Goal: Information Seeking & Learning: Compare options

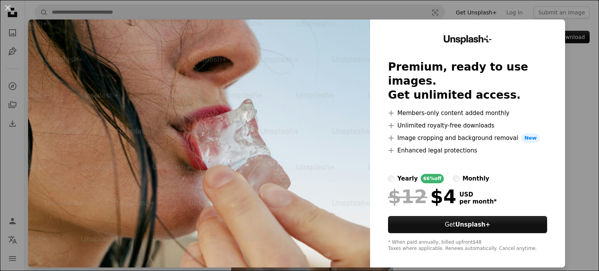
click at [569, 65] on div "An X shape Unsplash+ Premium, ready to use images. Get unlimited access. A plus…" at bounding box center [299, 135] width 599 height 271
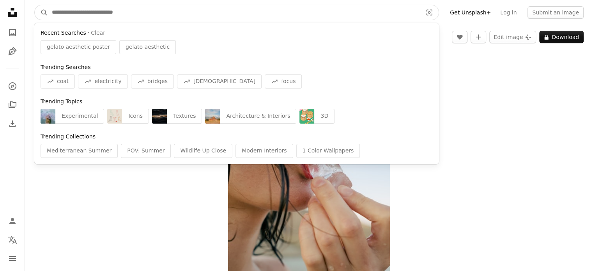
click at [74, 12] on input "Find visuals sitewide" at bounding box center [234, 12] width 372 height 15
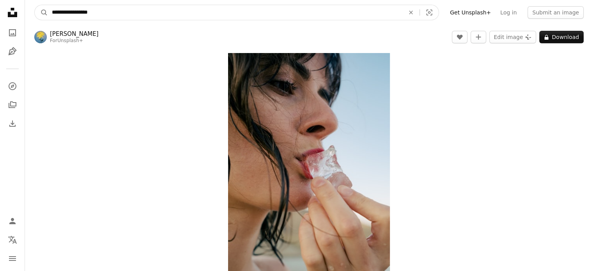
type input "**********"
click at [35, 5] on button "A magnifying glass" at bounding box center [41, 12] width 13 height 15
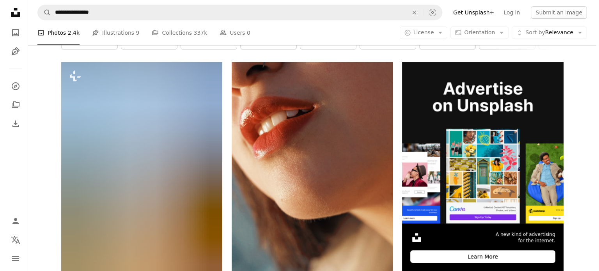
scroll to position [133, 0]
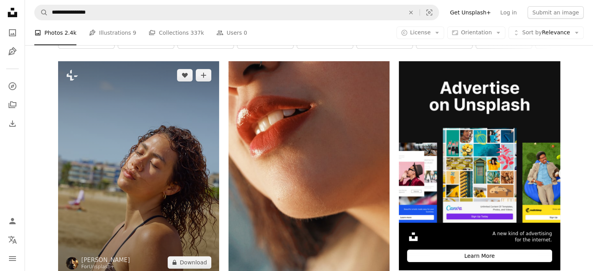
click at [144, 149] on img at bounding box center [138, 168] width 161 height 215
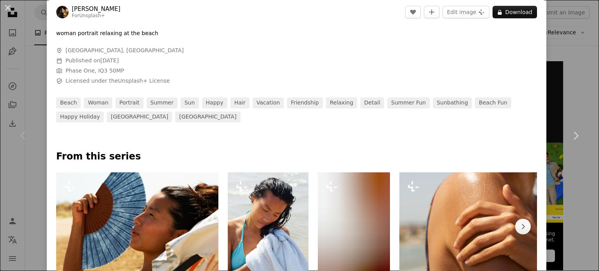
scroll to position [390, 0]
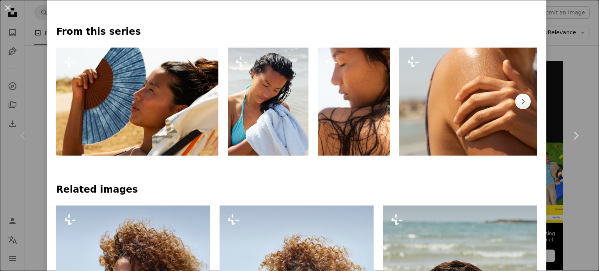
click at [269, 96] on img at bounding box center [268, 102] width 81 height 108
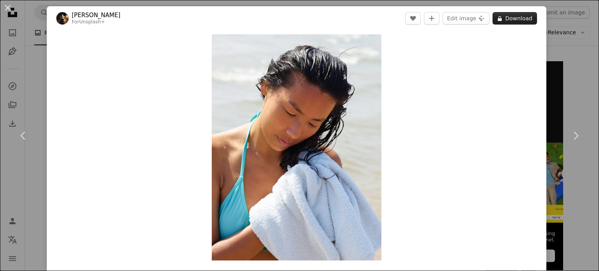
click at [517, 17] on button "A lock Download" at bounding box center [514, 18] width 44 height 12
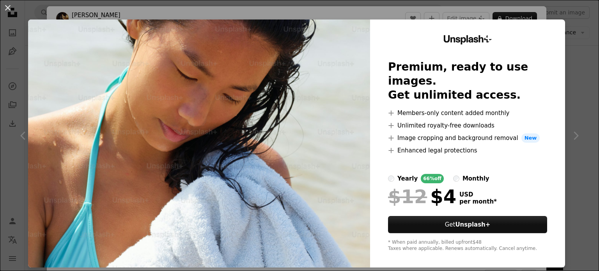
click at [574, 42] on div "An X shape Unsplash+ Premium, ready to use images. Get unlimited access. A plus…" at bounding box center [299, 135] width 599 height 271
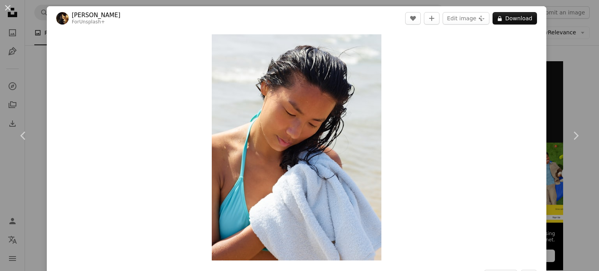
click at [565, 57] on div "An X shape Chevron left Chevron right [PERSON_NAME] For Unsplash+ A heart A plu…" at bounding box center [299, 135] width 599 height 271
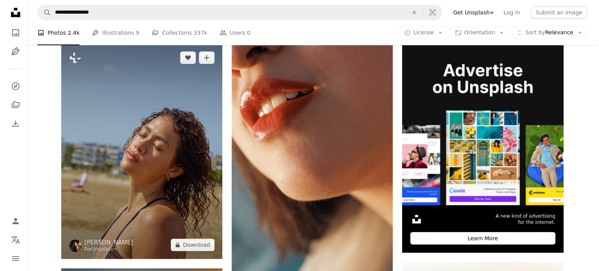
scroll to position [147, 0]
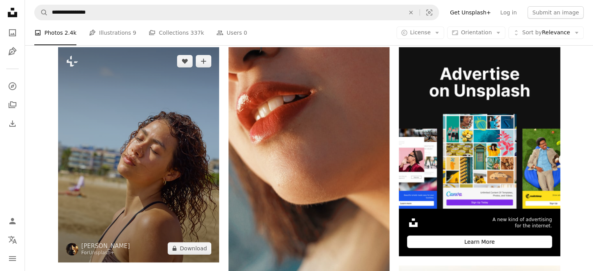
click at [157, 146] on img at bounding box center [138, 154] width 161 height 215
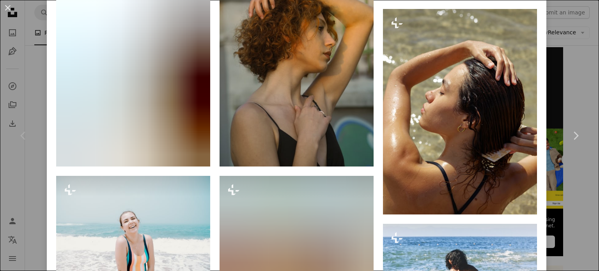
scroll to position [1279, 0]
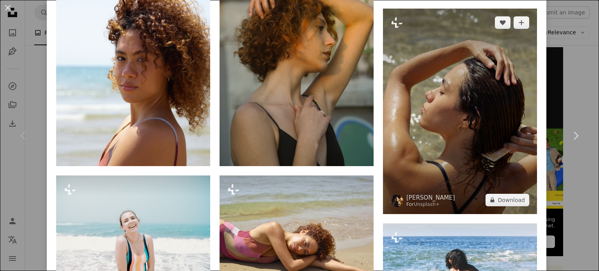
click at [462, 101] on img at bounding box center [460, 111] width 154 height 205
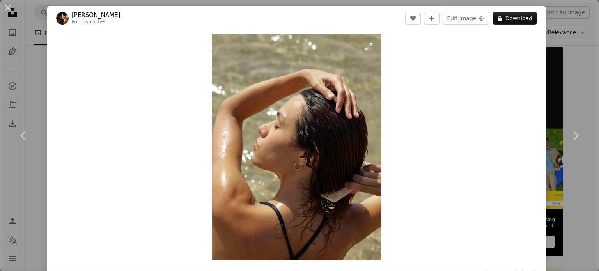
click at [279, 119] on img "Zoom in on this image" at bounding box center [297, 147] width 170 height 226
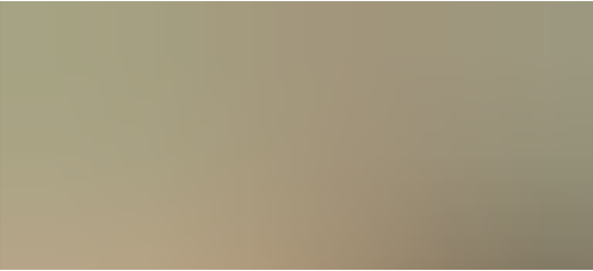
scroll to position [256, 0]
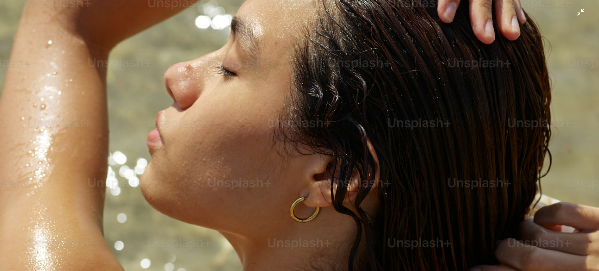
click at [573, 11] on img "Zoom out on this image" at bounding box center [300, 143] width 600 height 800
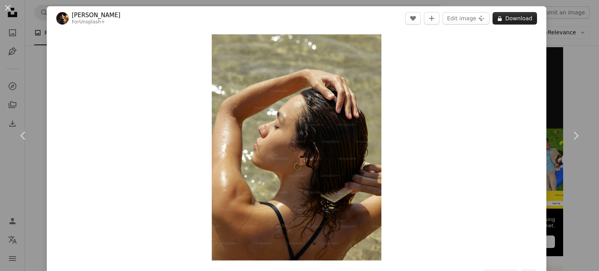
click at [517, 23] on button "A lock Download" at bounding box center [514, 18] width 44 height 12
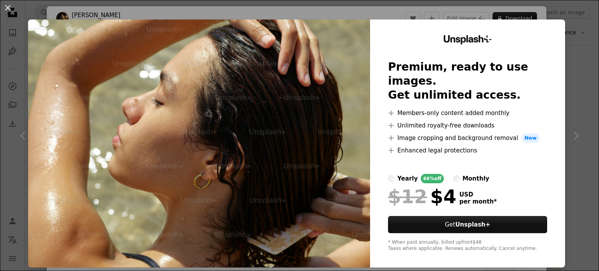
click at [566, 28] on div "An X shape Unsplash+ Premium, ready to use images. Get unlimited access. A plus…" at bounding box center [299, 135] width 599 height 271
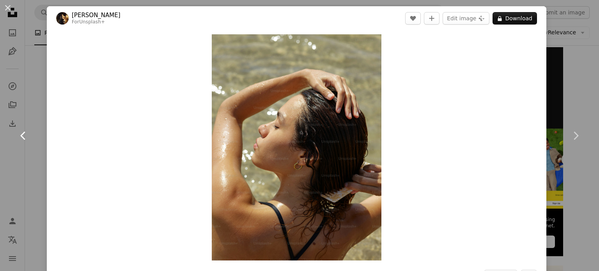
click at [31, 99] on link "Chevron left" at bounding box center [23, 135] width 47 height 75
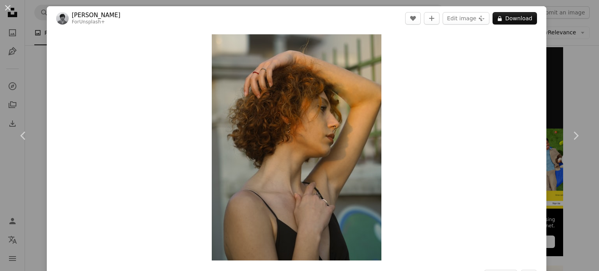
click at [586, 75] on div "An X shape Chevron left Chevron right [PERSON_NAME] For Unsplash+ A heart A plu…" at bounding box center [299, 135] width 599 height 271
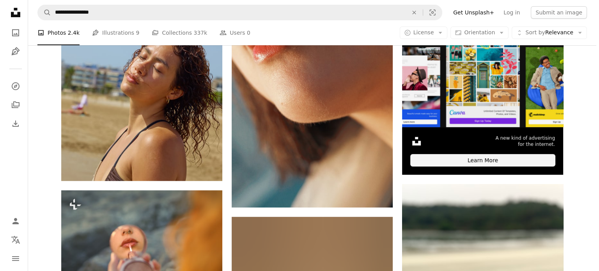
scroll to position [230, 0]
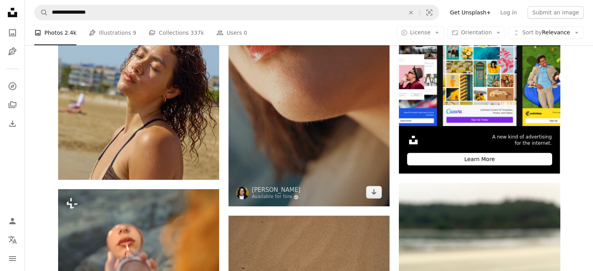
click at [294, 162] on img at bounding box center [308, 86] width 161 height 242
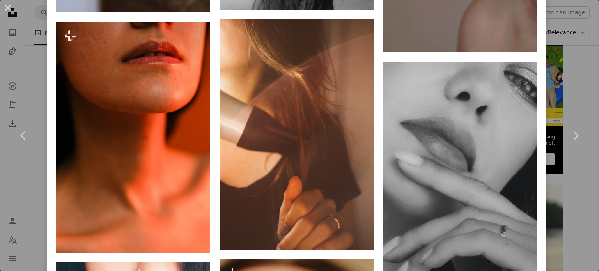
scroll to position [1807, 0]
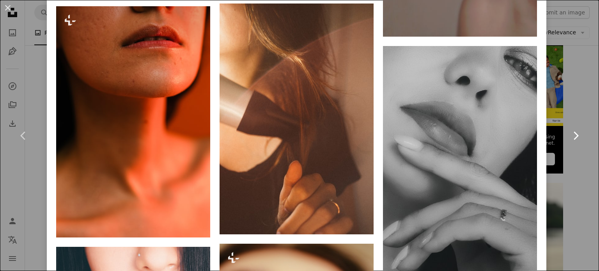
click at [571, 104] on link "Chevron right" at bounding box center [575, 135] width 47 height 75
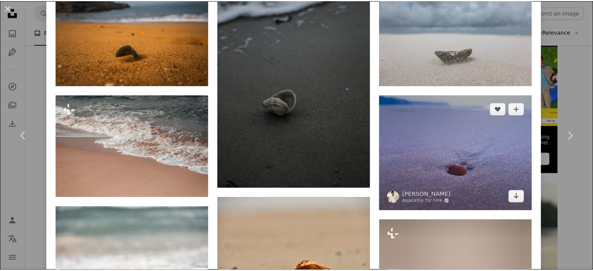
scroll to position [571, 0]
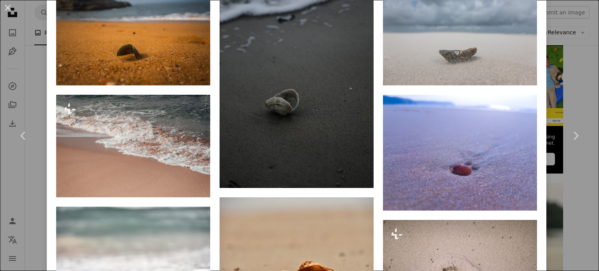
click at [582, 69] on div "An X shape Chevron left Chevron right [PERSON_NAME] Available for hire A checkm…" at bounding box center [299, 135] width 599 height 271
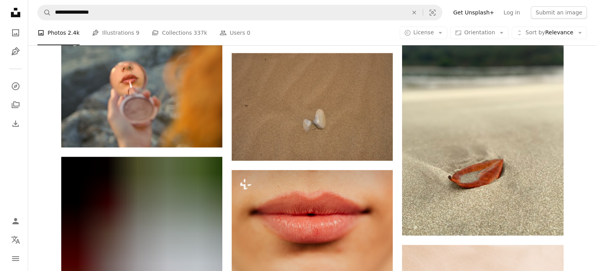
scroll to position [393, 0]
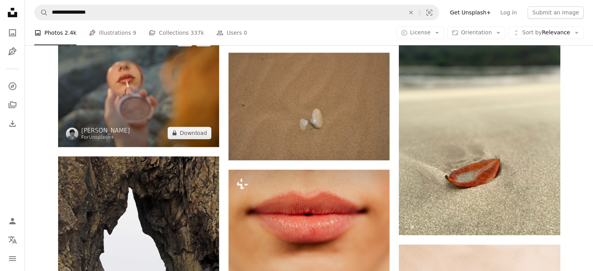
click at [122, 94] on img at bounding box center [138, 86] width 161 height 121
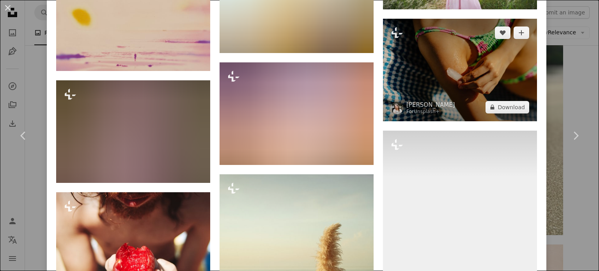
scroll to position [2351, 0]
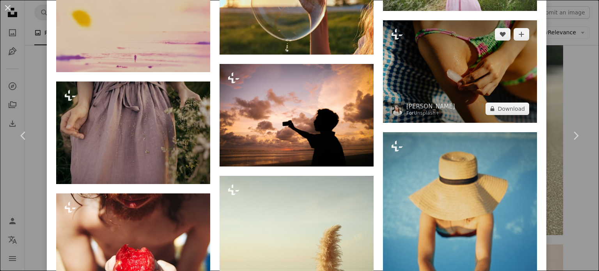
click at [455, 50] on img at bounding box center [460, 71] width 154 height 103
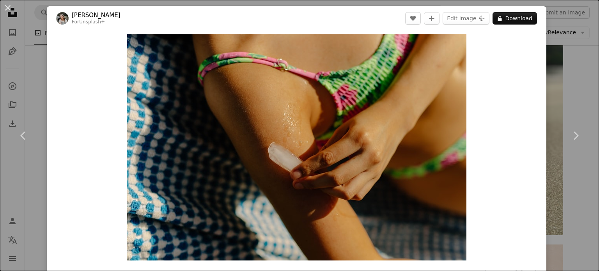
click at [564, 83] on div "An X shape Chevron left Chevron right [PERSON_NAME] For Unsplash+ A heart A plu…" at bounding box center [299, 135] width 599 height 271
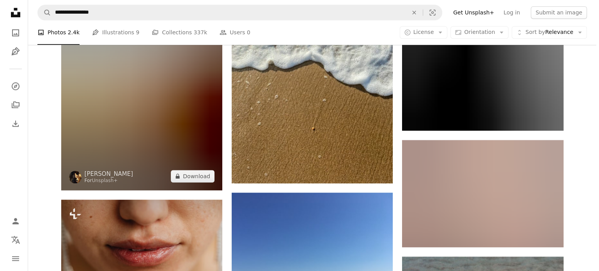
scroll to position [819, 0]
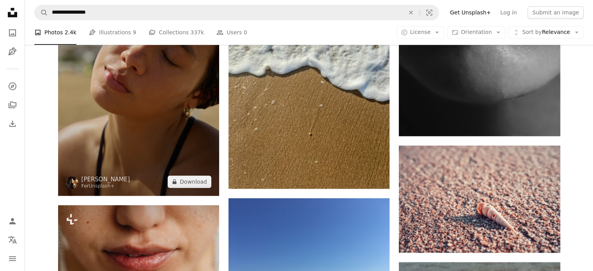
click at [133, 117] on img at bounding box center [138, 88] width 161 height 215
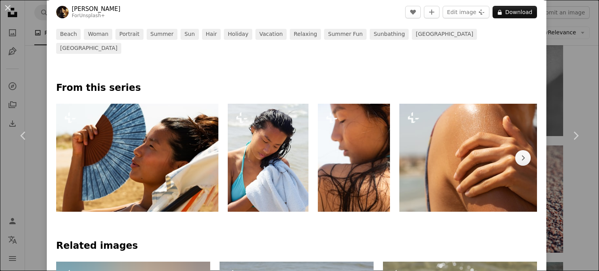
scroll to position [339, 0]
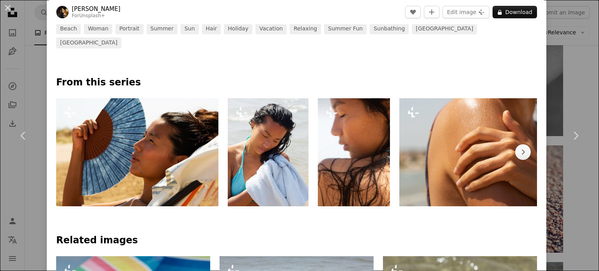
click at [363, 139] on img at bounding box center [354, 152] width 72 height 108
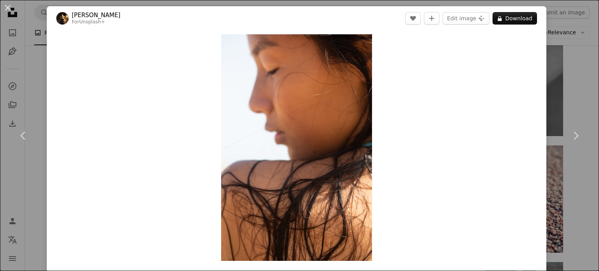
click at [26, 78] on div "An X shape Chevron left Chevron right [PERSON_NAME] For Unsplash+ A heart A plu…" at bounding box center [299, 135] width 599 height 271
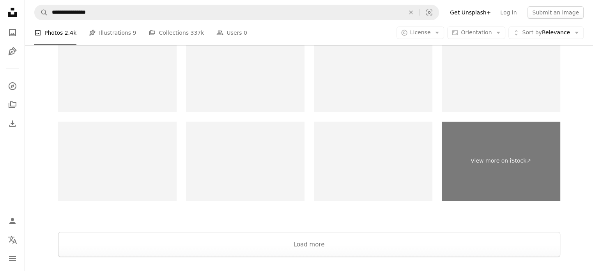
scroll to position [2826, 0]
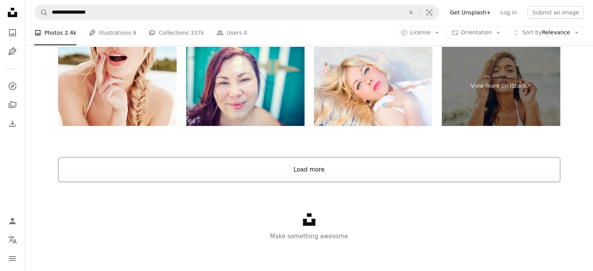
click at [284, 173] on button "Load more" at bounding box center [309, 169] width 502 height 25
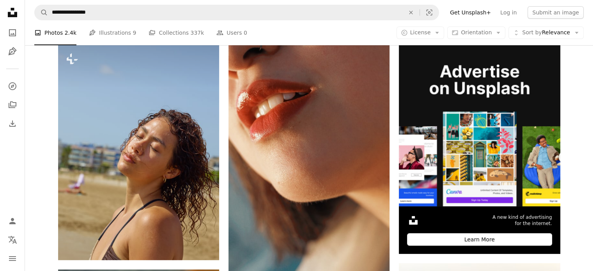
scroll to position [27, 0]
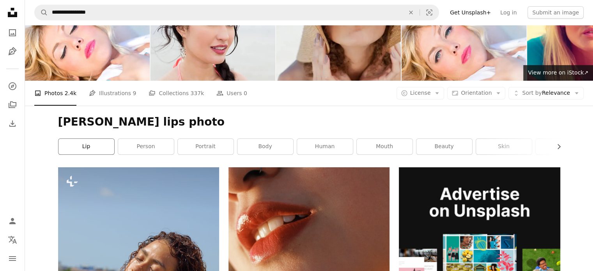
click at [93, 140] on link "lip" at bounding box center [86, 147] width 56 height 16
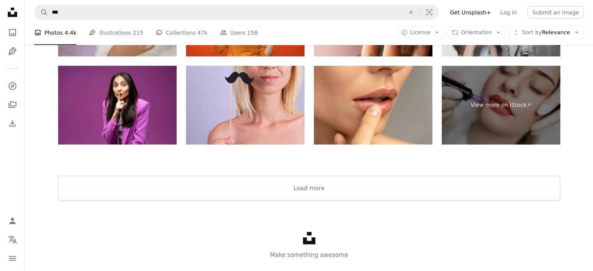
scroll to position [1717, 0]
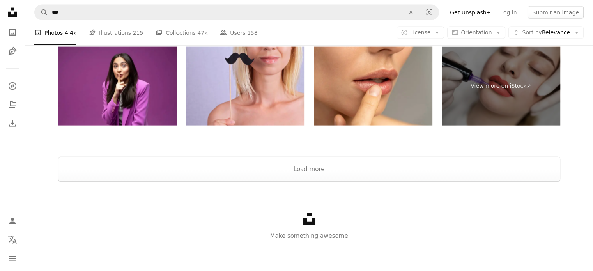
click at [194, 234] on p "Make something awesome" at bounding box center [309, 235] width 568 height 9
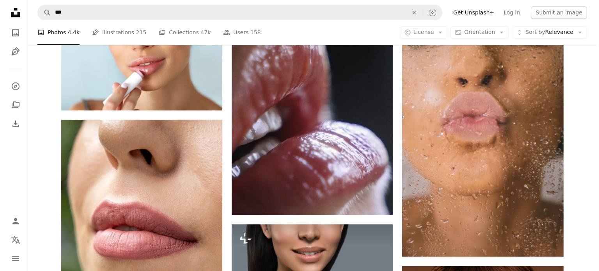
scroll to position [599, 0]
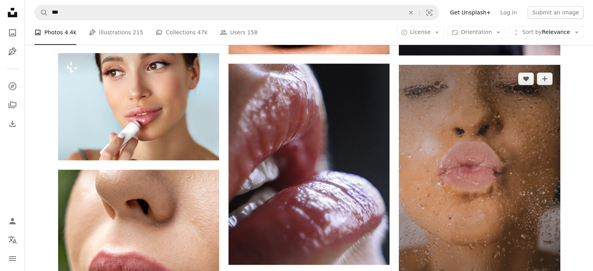
click at [435, 172] on img at bounding box center [479, 186] width 161 height 242
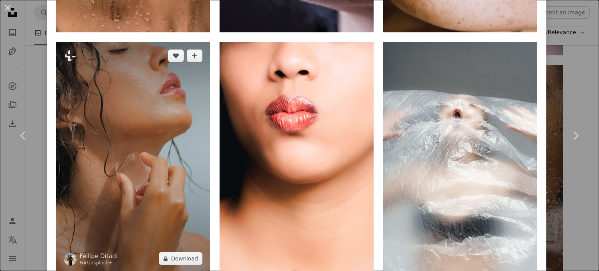
scroll to position [749, 0]
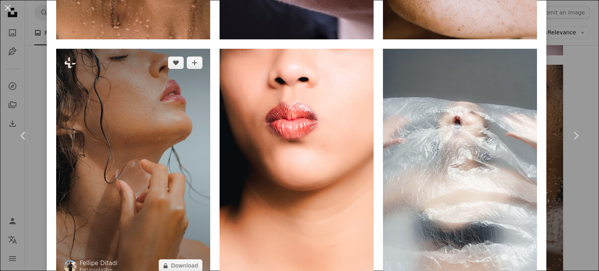
click at [120, 103] on img at bounding box center [133, 164] width 154 height 231
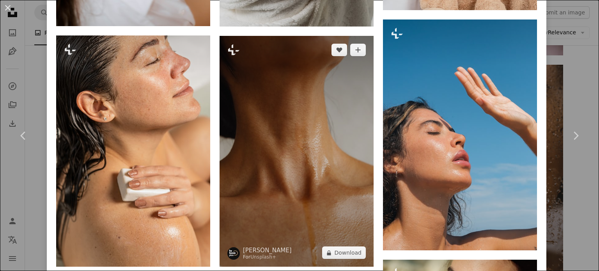
scroll to position [1720, 0]
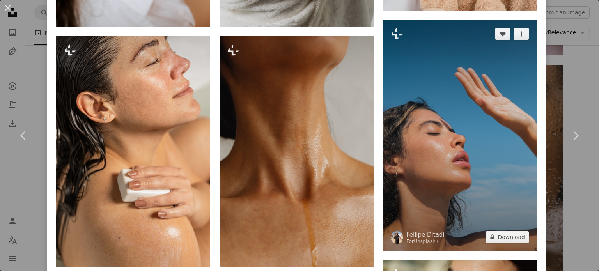
click at [404, 124] on img at bounding box center [460, 135] width 154 height 231
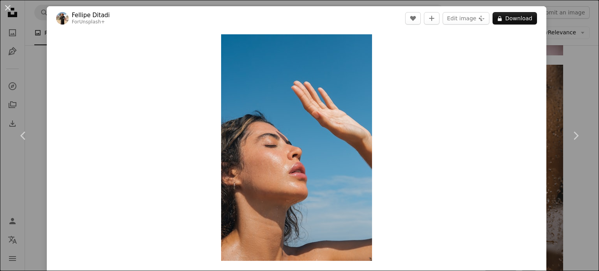
click at [561, 191] on div "An X shape Chevron left Chevron right [PERSON_NAME] For Unsplash+ A heart A plu…" at bounding box center [299, 135] width 599 height 271
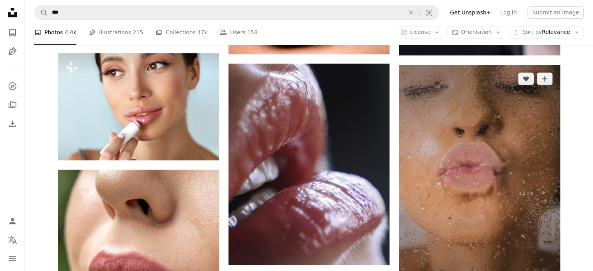
click at [493, 173] on img at bounding box center [479, 186] width 161 height 242
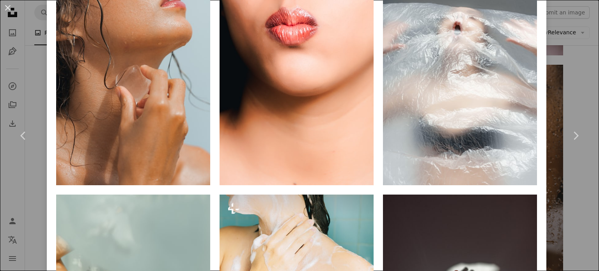
scroll to position [844, 0]
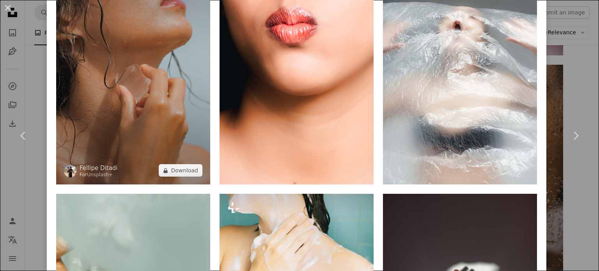
click at [162, 107] on img at bounding box center [133, 69] width 154 height 231
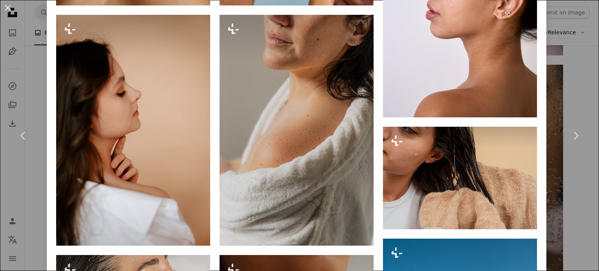
scroll to position [1501, 0]
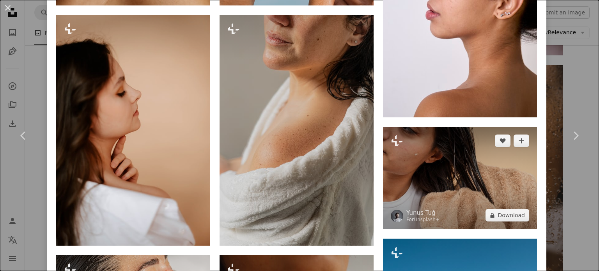
click at [438, 165] on img at bounding box center [460, 178] width 154 height 103
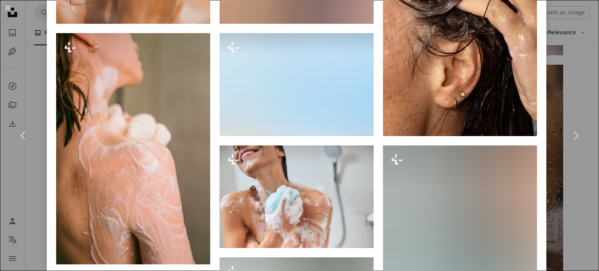
scroll to position [873, 0]
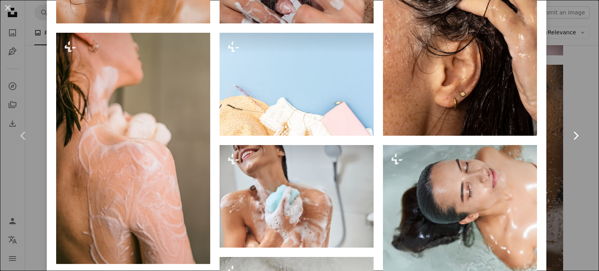
click at [581, 105] on link "Chevron right" at bounding box center [575, 135] width 47 height 75
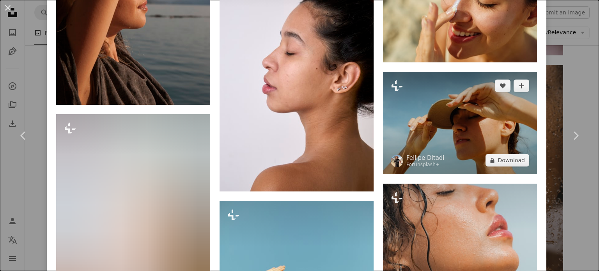
scroll to position [1519, 0]
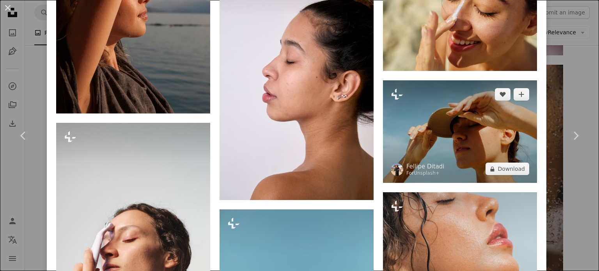
click at [459, 116] on img at bounding box center [460, 131] width 154 height 103
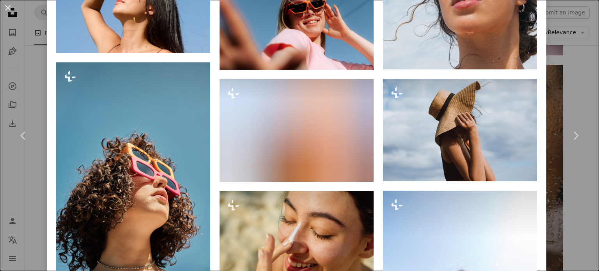
scroll to position [1136, 0]
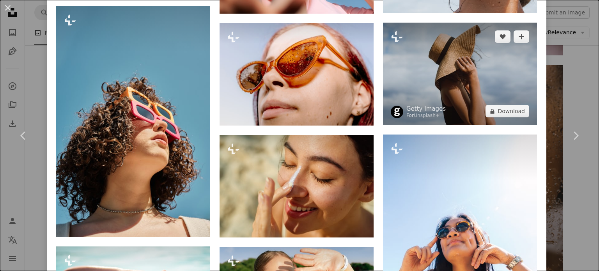
click at [452, 76] on img at bounding box center [460, 74] width 154 height 103
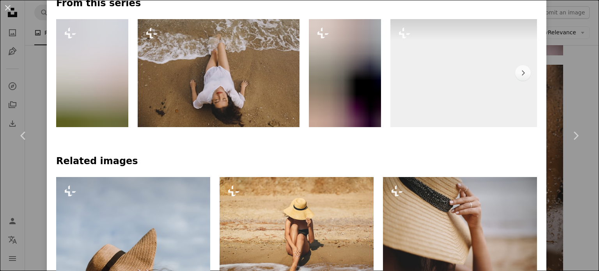
scroll to position [380, 0]
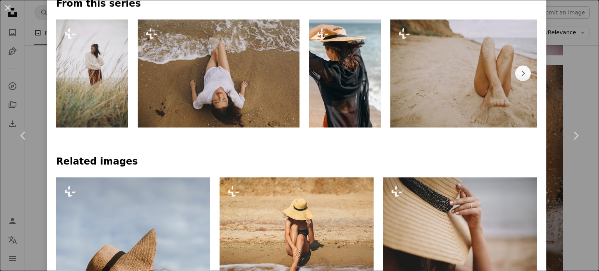
click at [342, 69] on img at bounding box center [345, 73] width 72 height 108
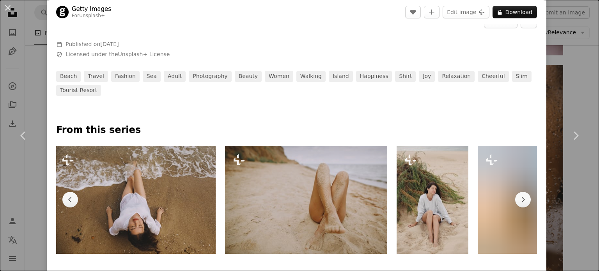
scroll to position [0, 81]
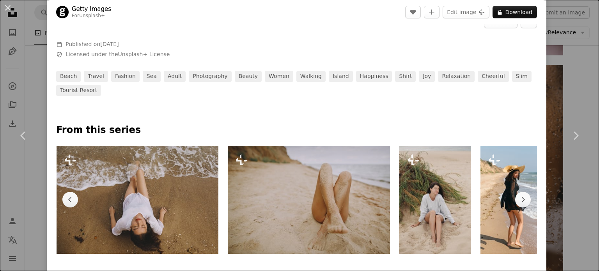
click at [340, 212] on img at bounding box center [309, 200] width 162 height 108
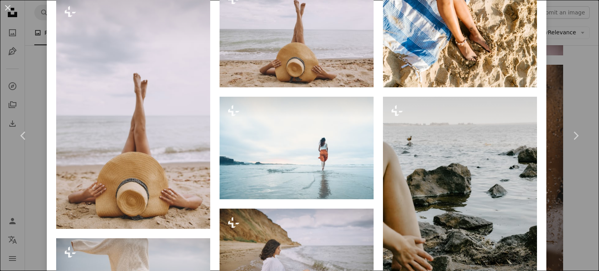
scroll to position [1373, 0]
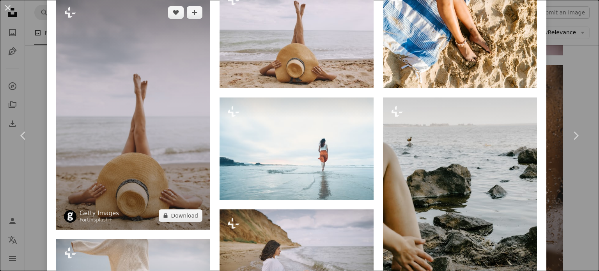
drag, startPoint x: 152, startPoint y: 157, endPoint x: 128, endPoint y: 138, distance: 30.3
click at [128, 138] on img at bounding box center [133, 113] width 154 height 231
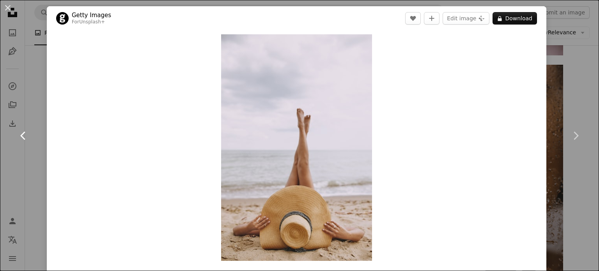
click at [23, 134] on icon "Chevron left" at bounding box center [23, 135] width 12 height 12
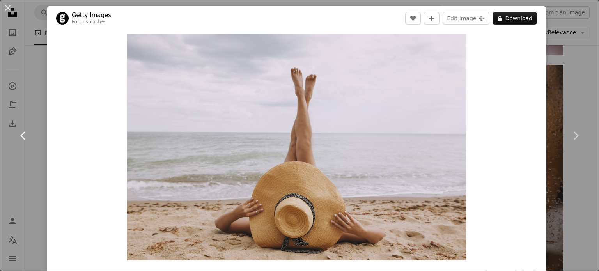
click at [23, 134] on icon "Chevron left" at bounding box center [23, 135] width 12 height 12
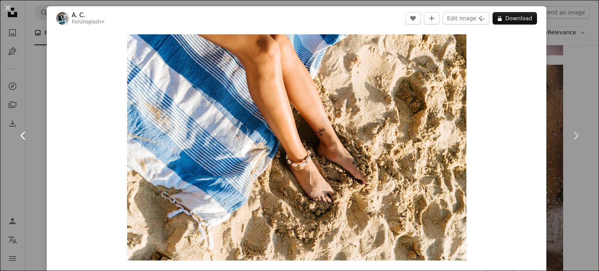
click at [21, 136] on icon at bounding box center [22, 135] width 5 height 8
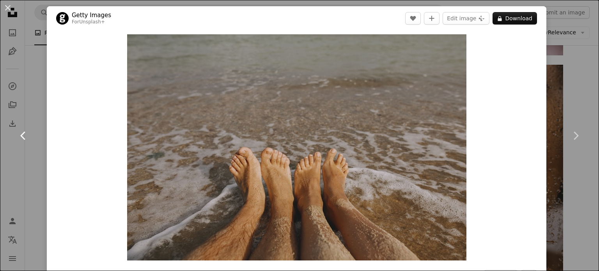
click at [21, 136] on icon at bounding box center [22, 135] width 5 height 8
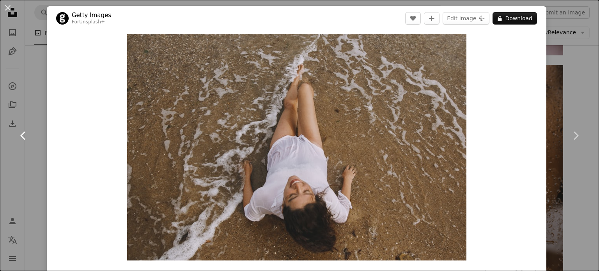
click at [21, 136] on icon at bounding box center [22, 135] width 5 height 8
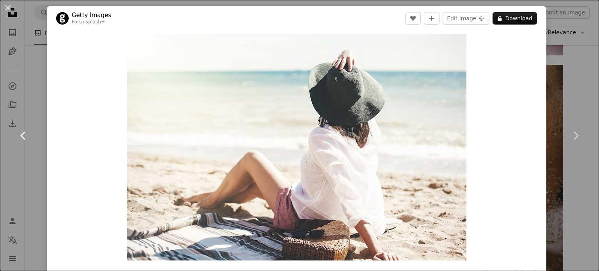
click at [21, 136] on icon at bounding box center [22, 135] width 5 height 8
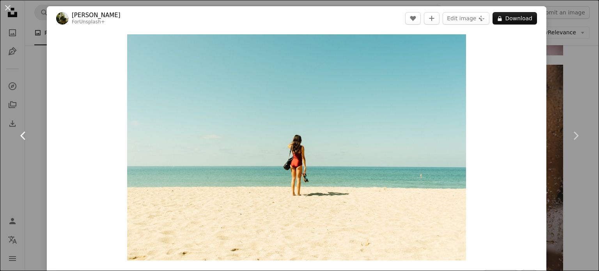
click at [21, 136] on icon at bounding box center [22, 135] width 5 height 8
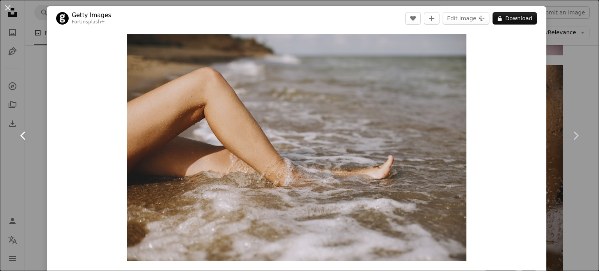
click at [21, 136] on icon at bounding box center [22, 135] width 5 height 8
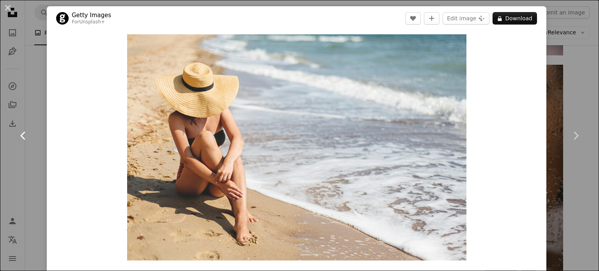
click at [21, 136] on icon at bounding box center [22, 135] width 5 height 8
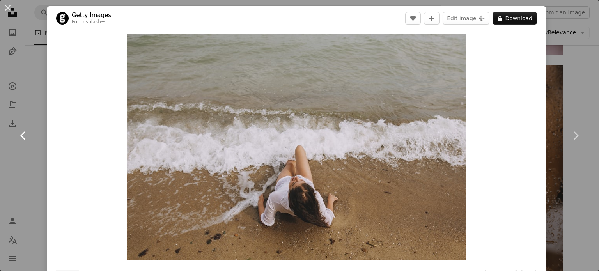
click at [21, 136] on icon at bounding box center [22, 135] width 5 height 8
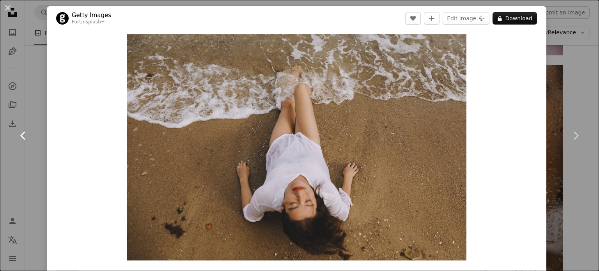
click at [21, 136] on icon at bounding box center [22, 135] width 5 height 8
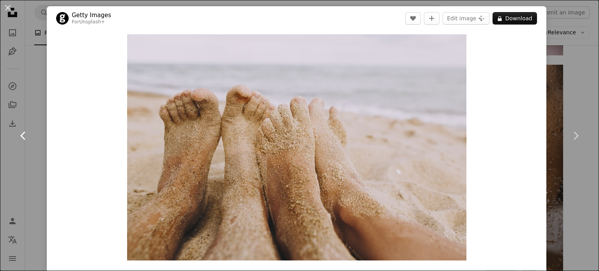
click at [21, 136] on icon at bounding box center [22, 135] width 5 height 8
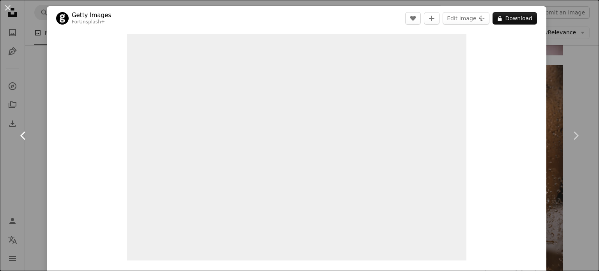
click at [21, 136] on icon at bounding box center [22, 135] width 5 height 8
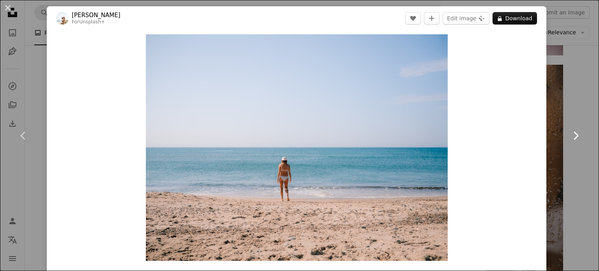
click at [573, 136] on icon at bounding box center [575, 135] width 5 height 8
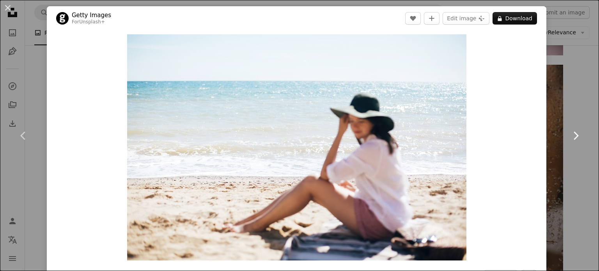
click at [573, 136] on icon at bounding box center [575, 135] width 5 height 8
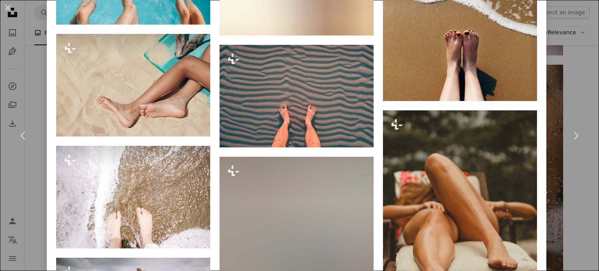
scroll to position [911, 0]
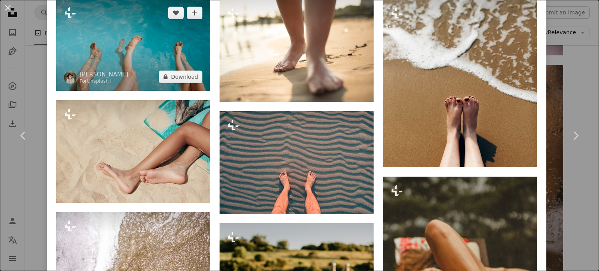
click at [123, 23] on img at bounding box center [133, 45] width 154 height 92
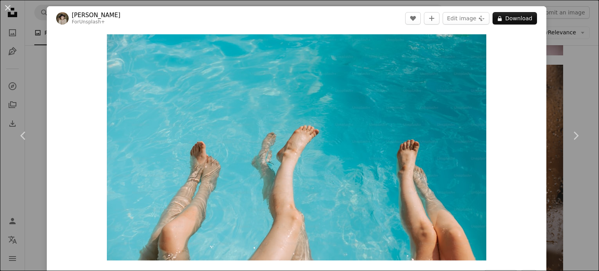
click at [582, 73] on div "An X shape Chevron left Chevron right [PERSON_NAME] For Unsplash+ A heart A plu…" at bounding box center [299, 135] width 599 height 271
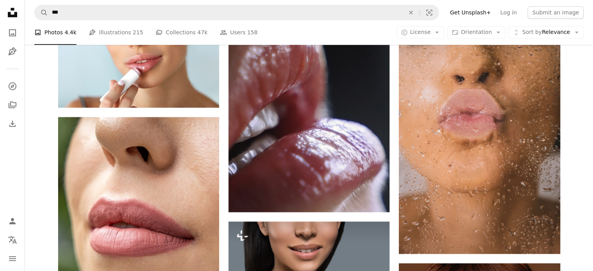
scroll to position [652, 0]
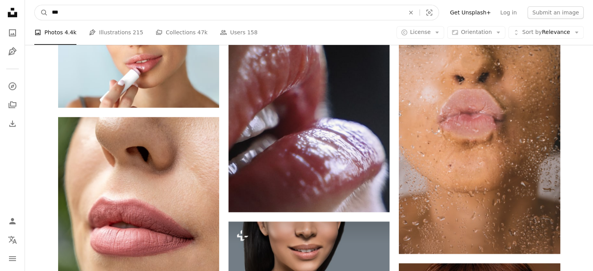
click at [74, 13] on input "***" at bounding box center [225, 12] width 354 height 15
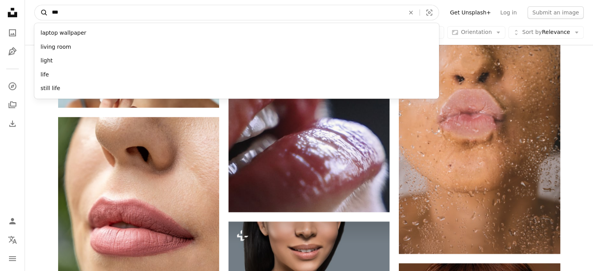
drag, startPoint x: 74, startPoint y: 13, endPoint x: 37, endPoint y: 6, distance: 36.9
click at [37, 6] on form "A magnifying glass *** laptop wallpaper living room light life still life An X …" at bounding box center [236, 13] width 405 height 16
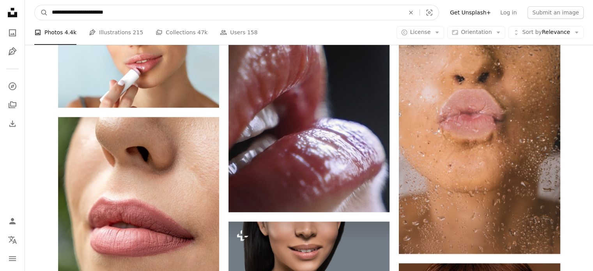
type input "**********"
click at [35, 5] on button "A magnifying glass" at bounding box center [41, 12] width 13 height 15
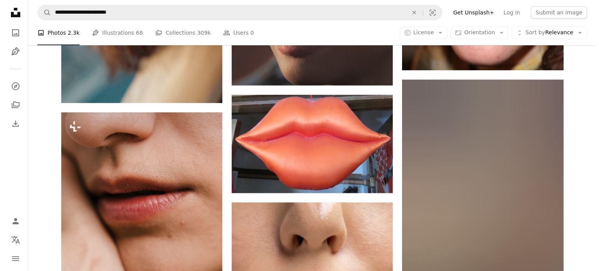
scroll to position [426, 0]
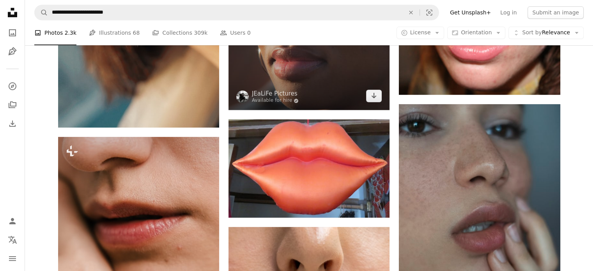
click at [295, 73] on img at bounding box center [308, 56] width 161 height 108
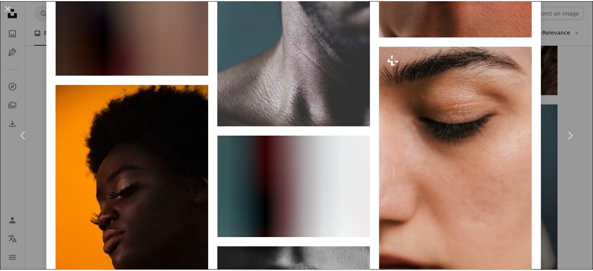
scroll to position [1269, 0]
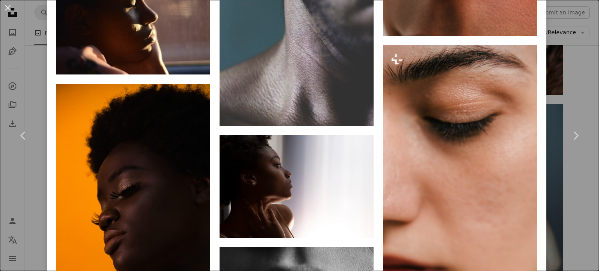
click at [586, 94] on div "An X shape Chevron left Chevron right JEaLiFe Pictures Available for hire A che…" at bounding box center [299, 135] width 599 height 271
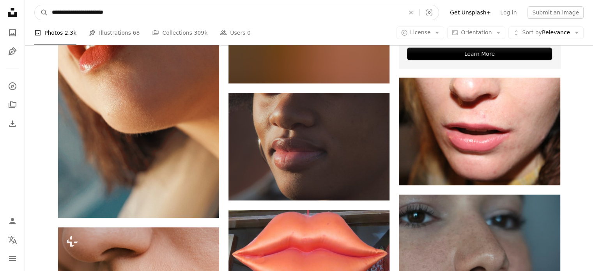
drag, startPoint x: 133, startPoint y: 10, endPoint x: 22, endPoint y: -8, distance: 112.2
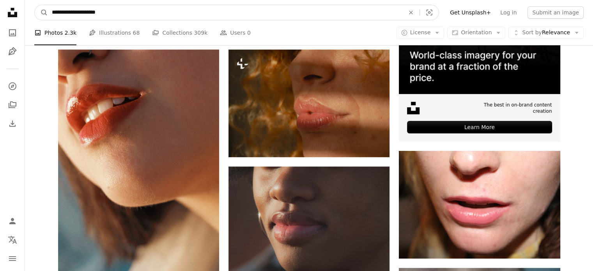
type input "**********"
click button "A magnifying glass" at bounding box center [41, 12] width 13 height 15
